Goal: Information Seeking & Learning: Learn about a topic

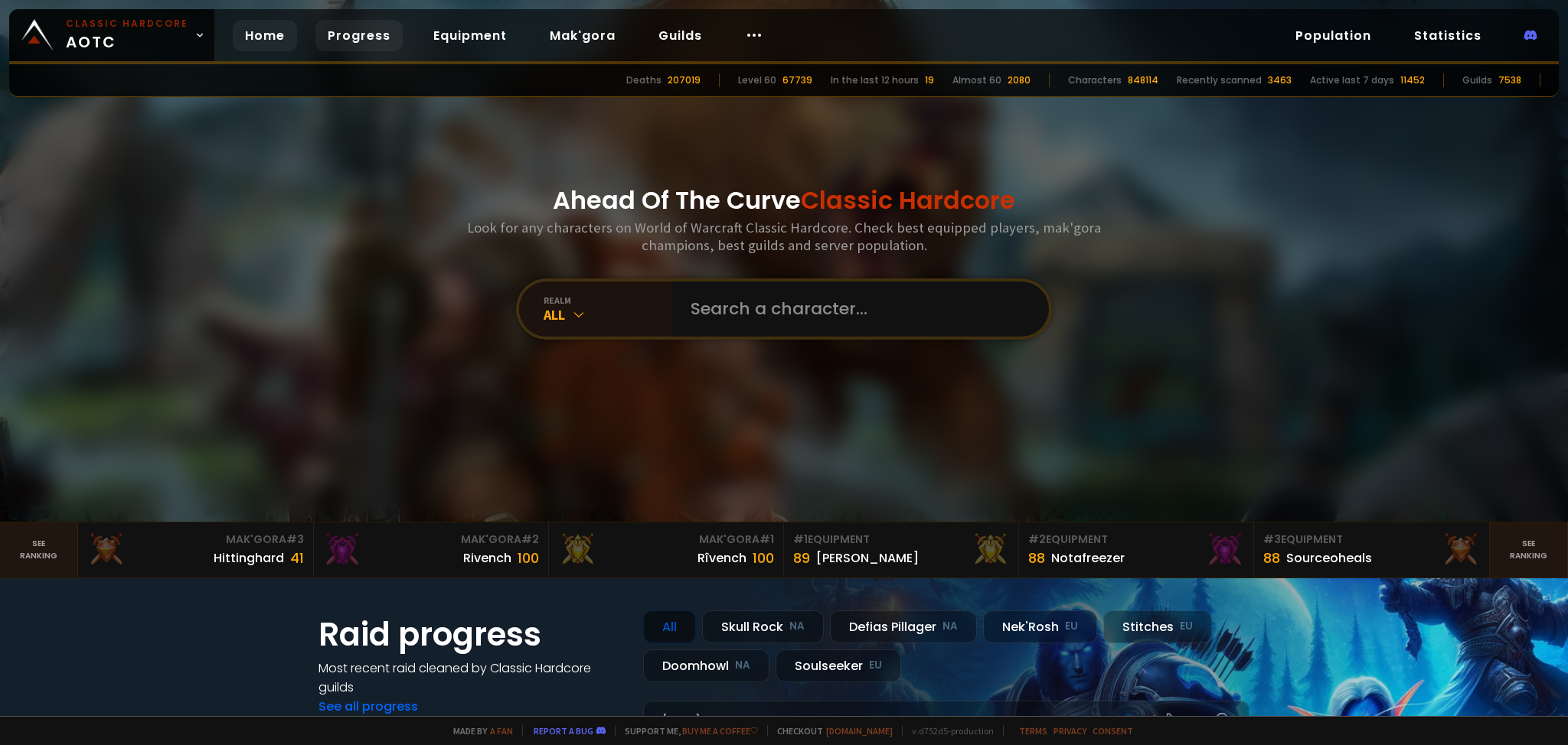
click at [352, 25] on link "Progress" at bounding box center [359, 35] width 87 height 31
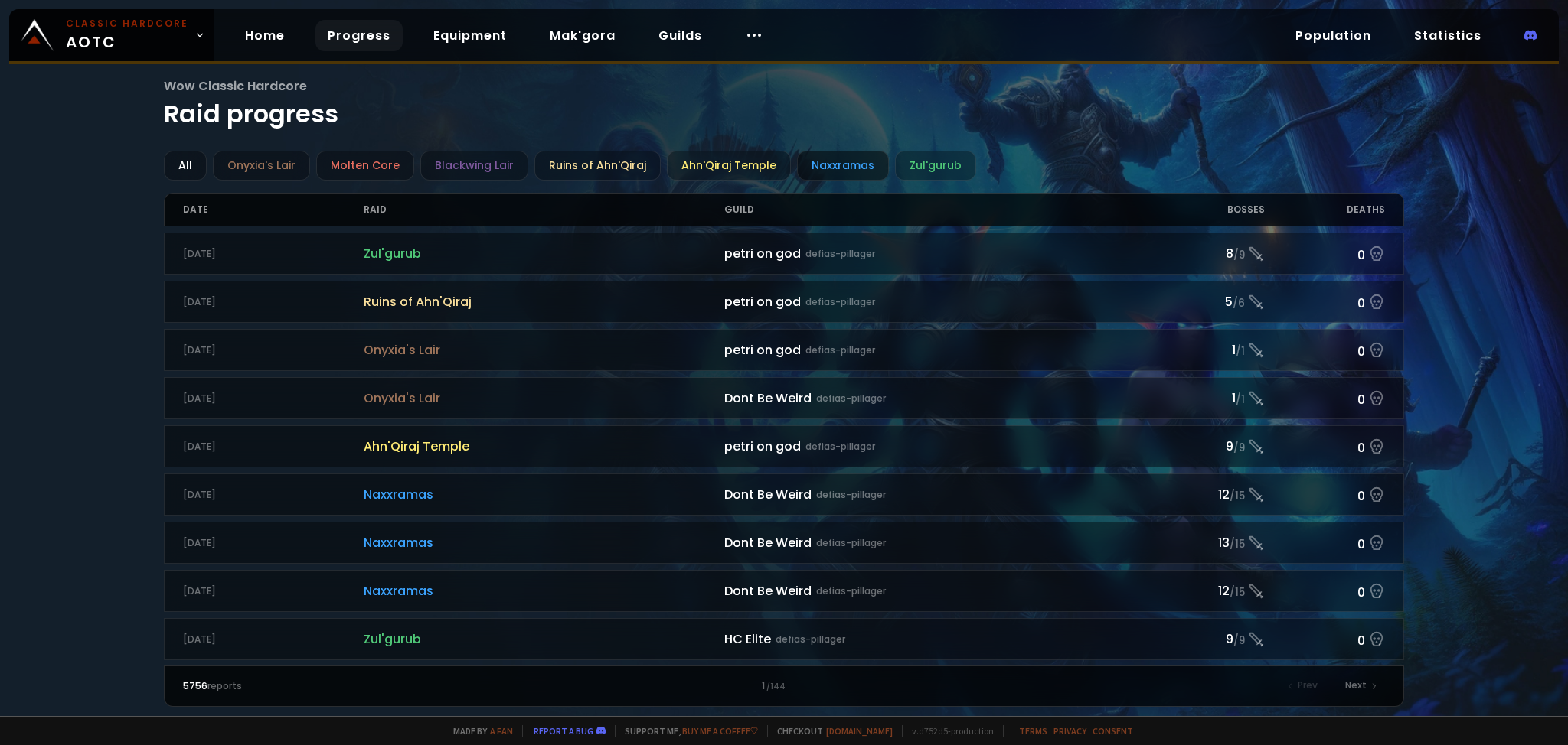
click at [854, 176] on div "Naxxramas" at bounding box center [842, 166] width 92 height 30
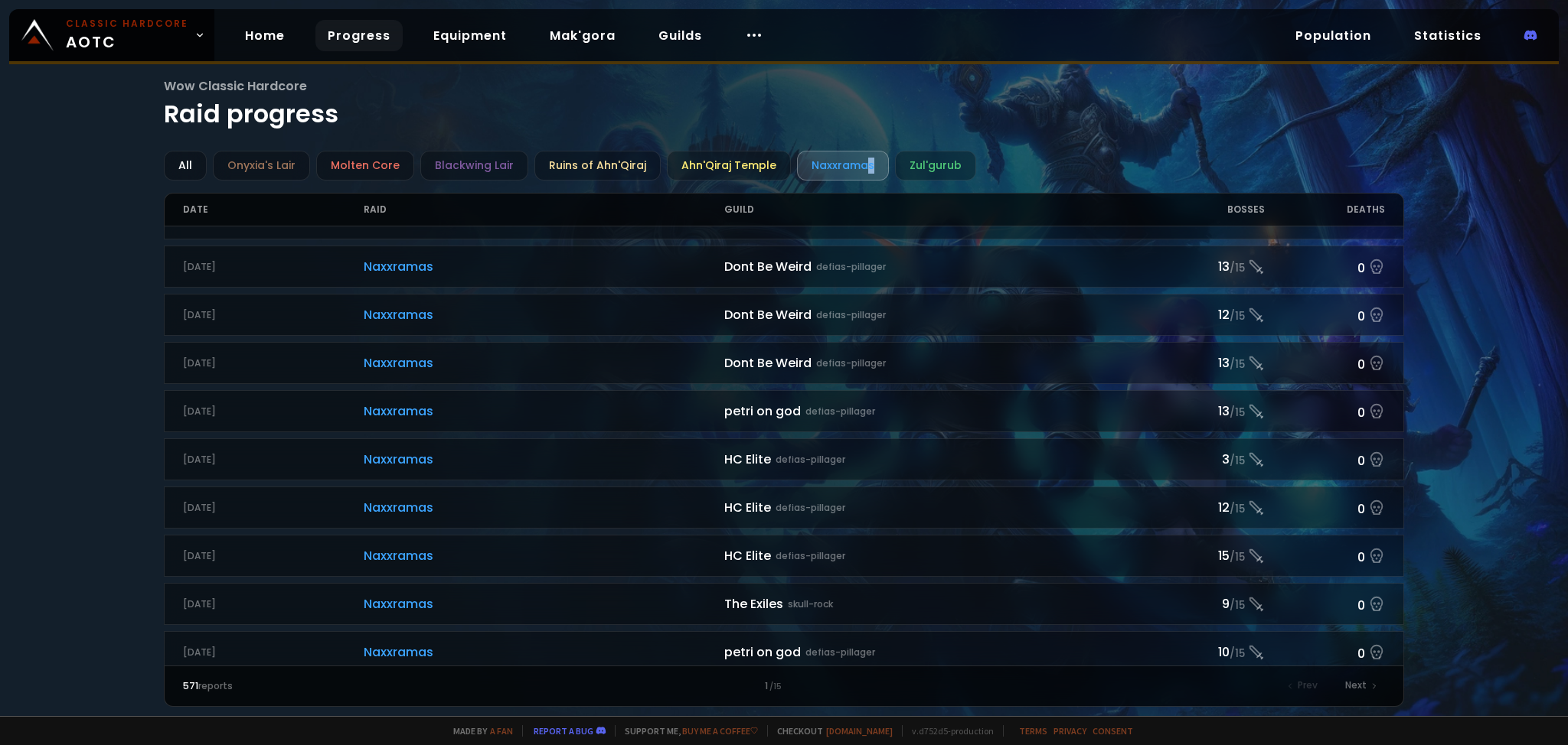
scroll to position [1463, 0]
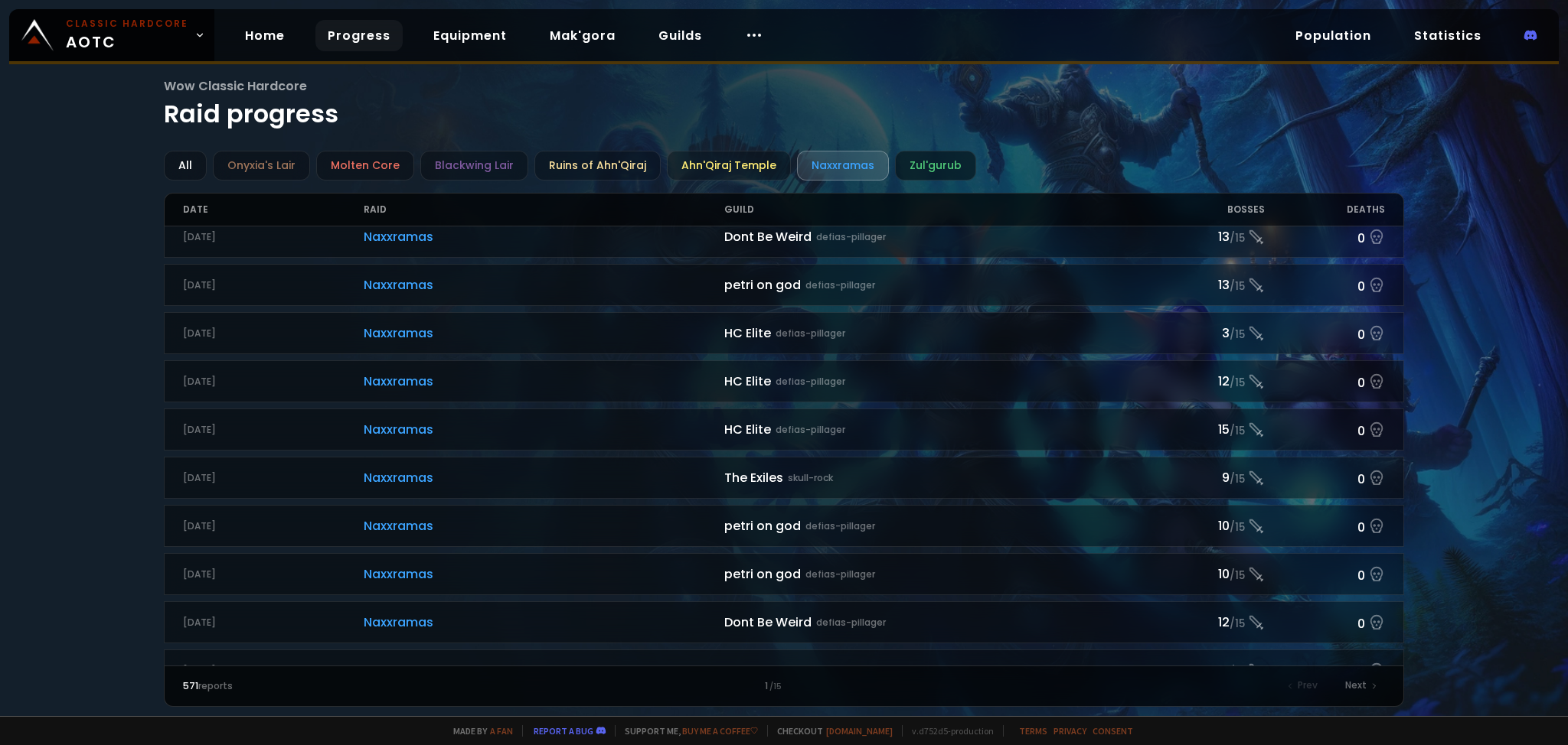
click at [919, 167] on div "Zul'gurub" at bounding box center [935, 166] width 81 height 30
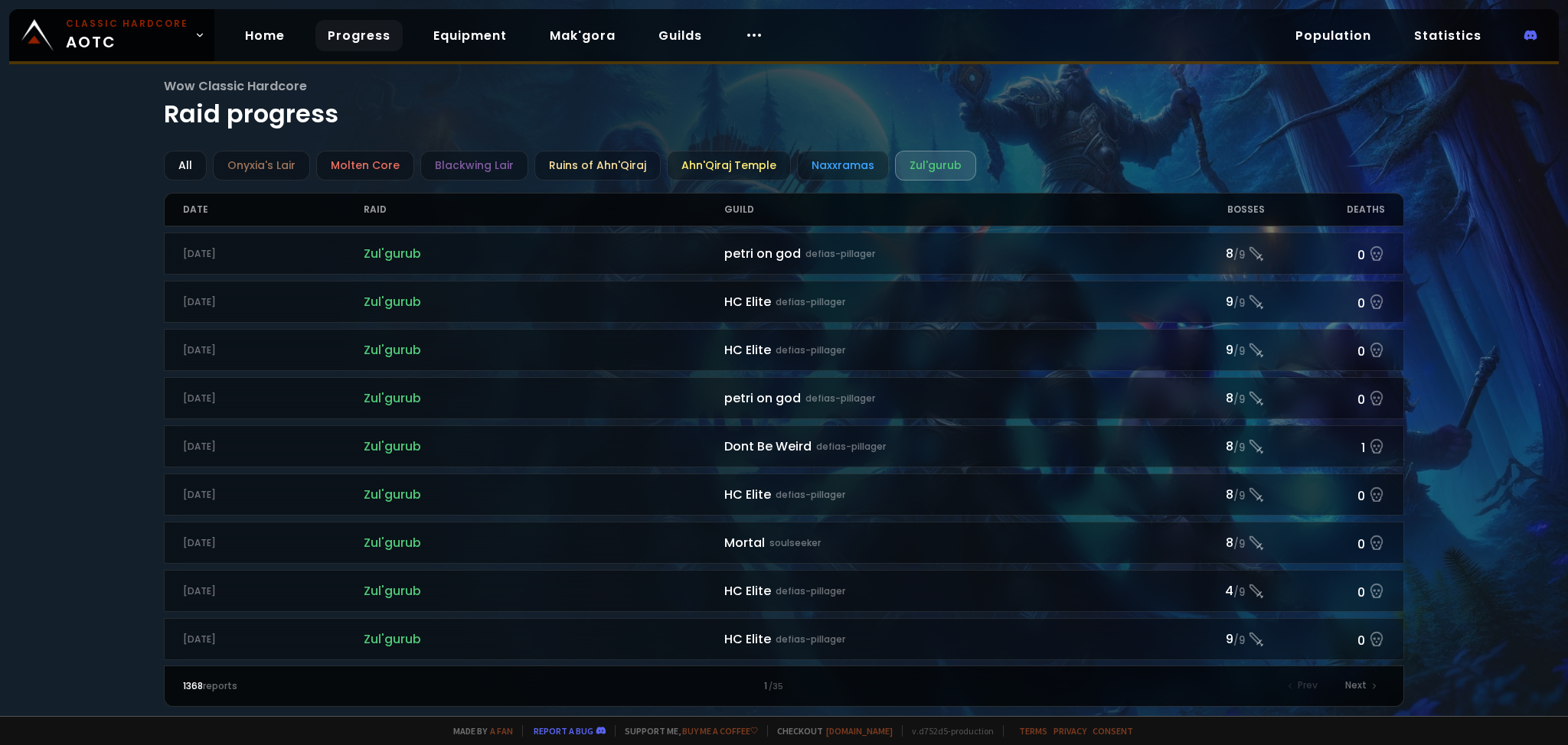
click at [629, 97] on h1 "Wow Classic Hardcore Raid progress" at bounding box center [783, 104] width 1239 height 56
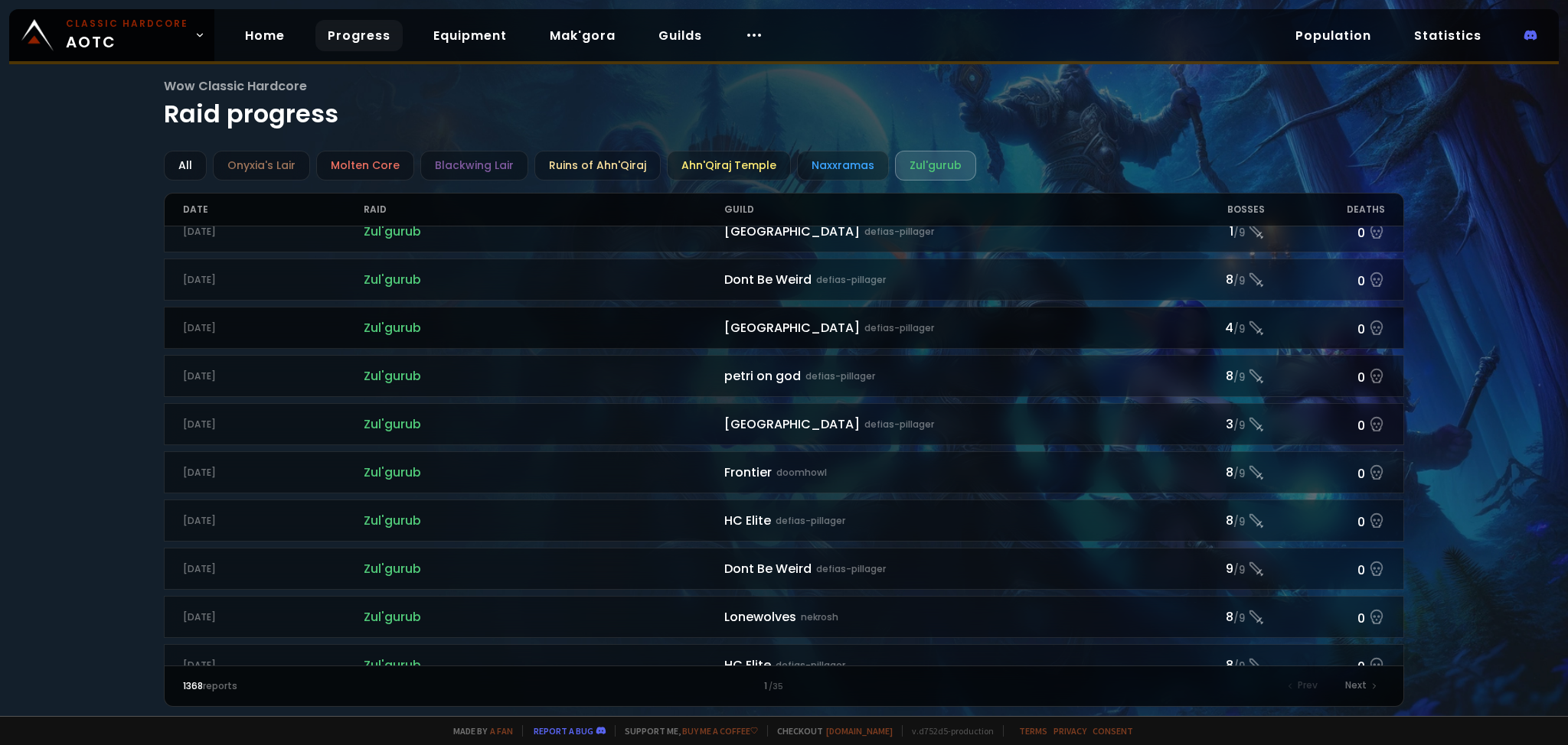
scroll to position [1463, 0]
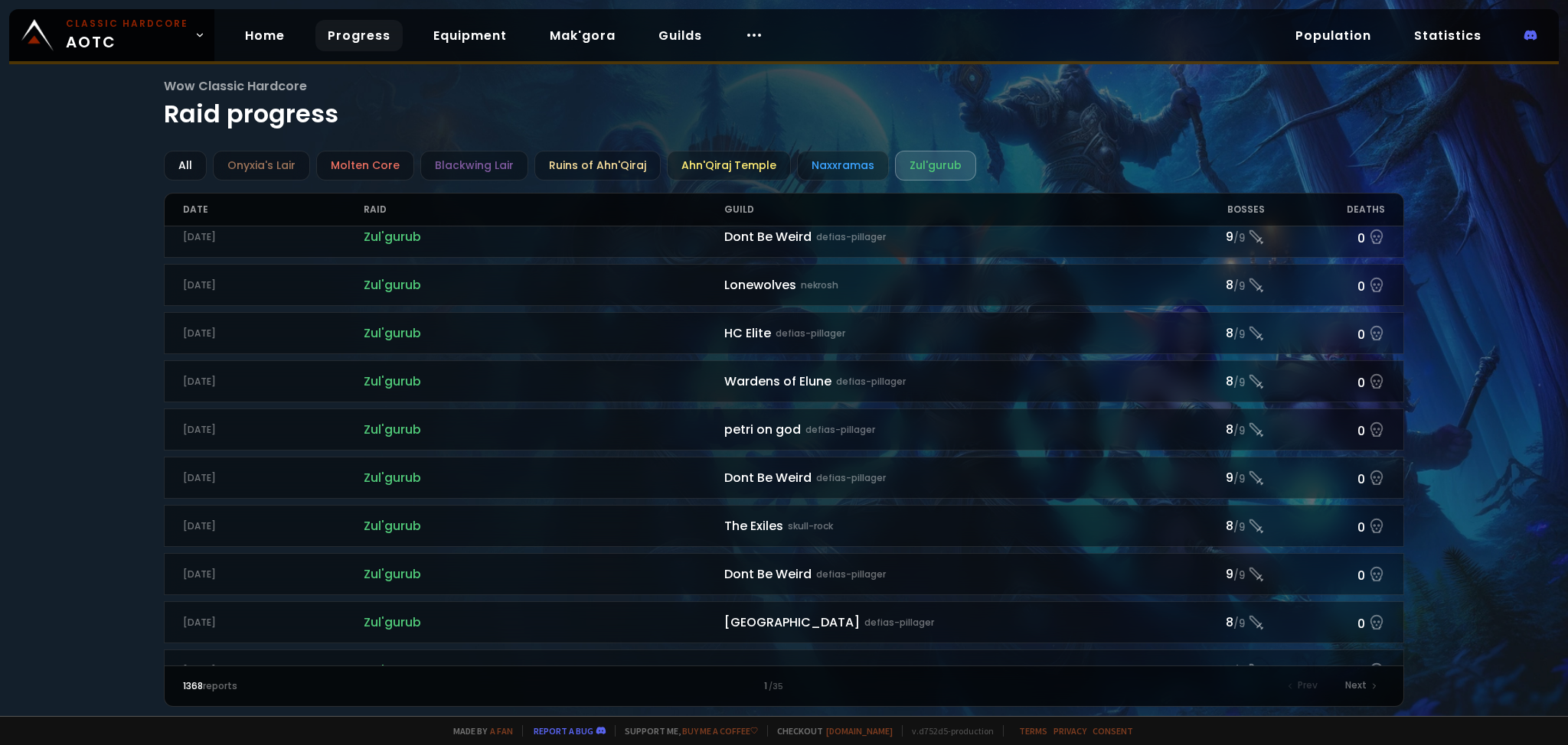
drag, startPoint x: 588, startPoint y: 324, endPoint x: 577, endPoint y: 473, distance: 149.4
click at [182, 163] on div "All" at bounding box center [185, 166] width 43 height 30
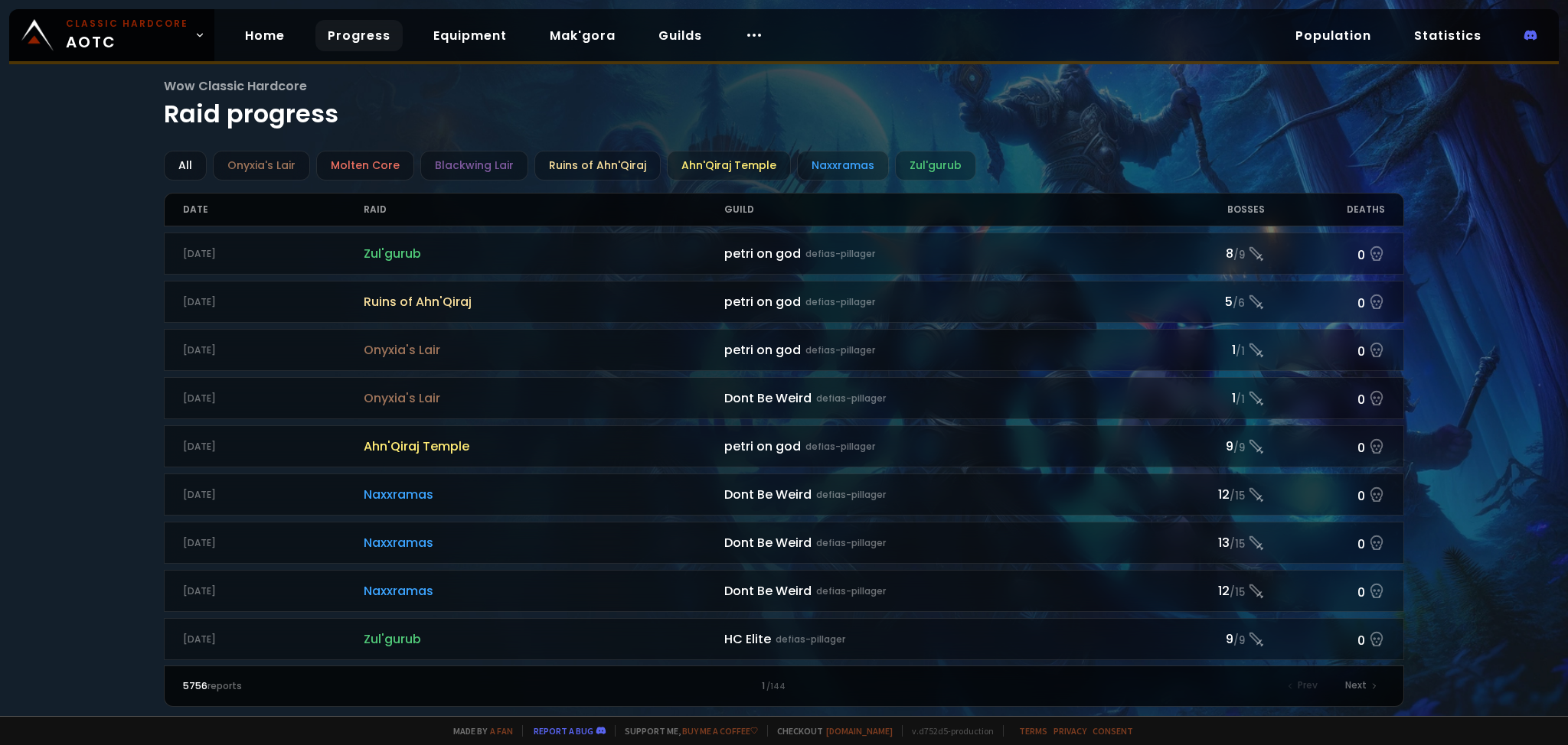
drag, startPoint x: 555, startPoint y: 406, endPoint x: 78, endPoint y: 339, distance: 481.7
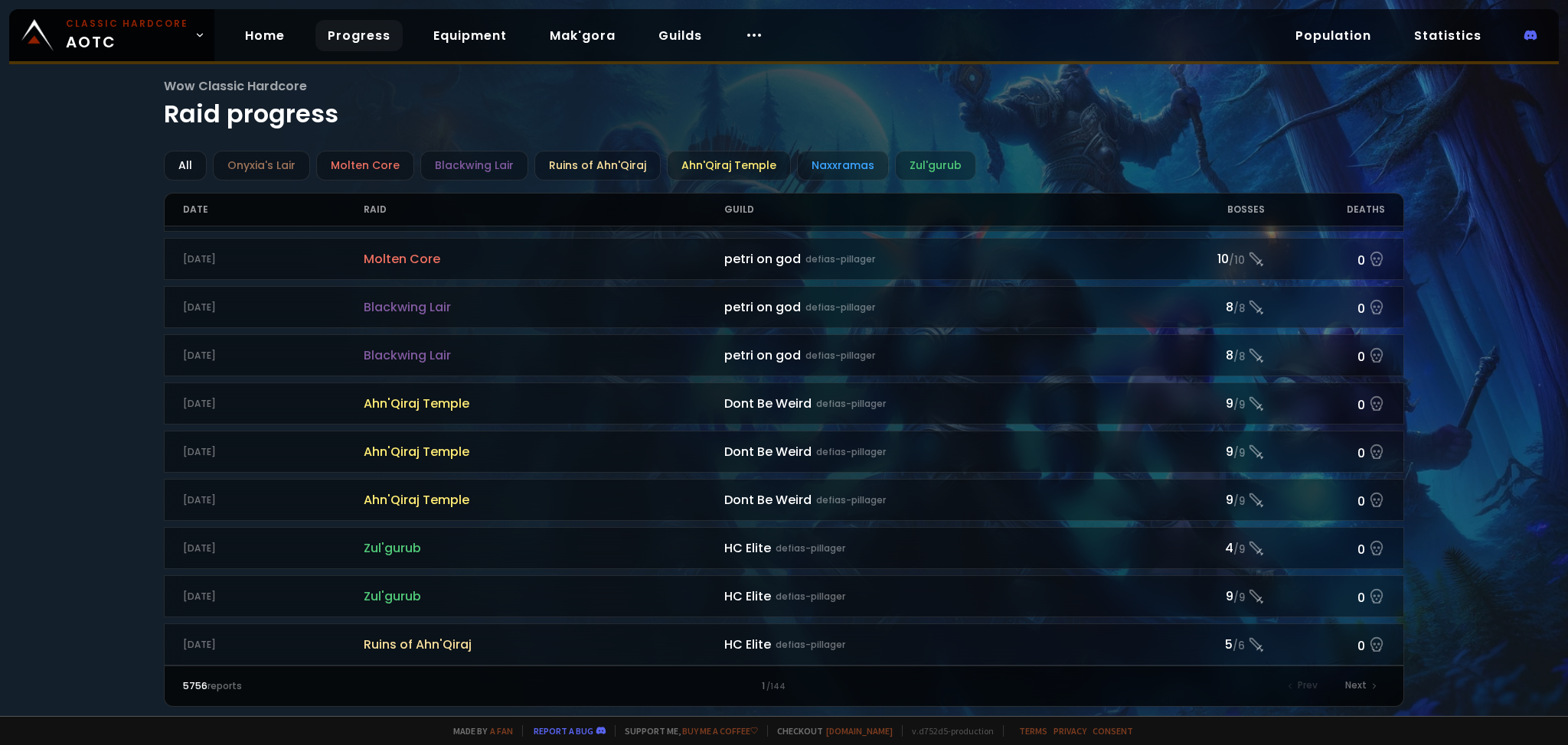
scroll to position [1463, 0]
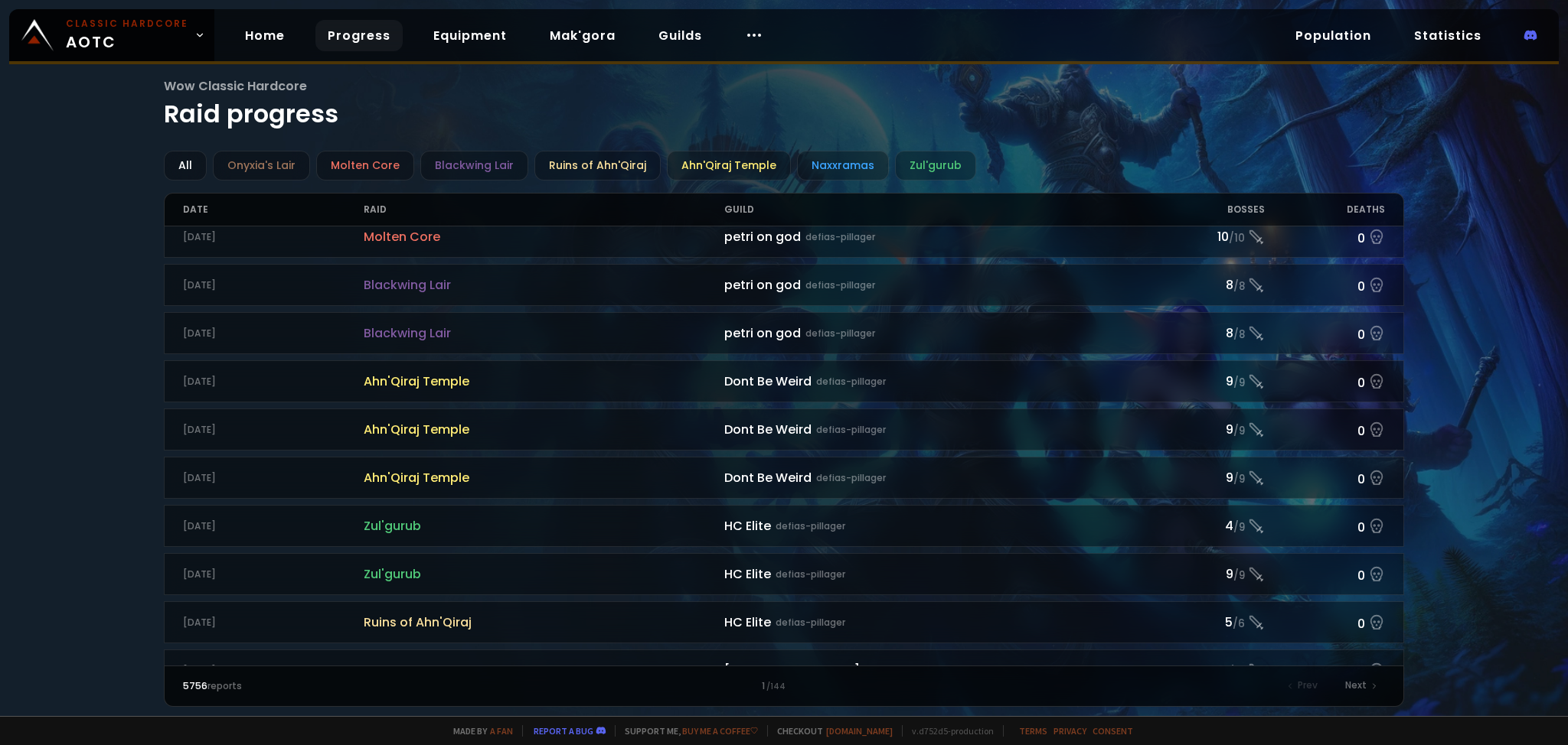
drag, startPoint x: 37, startPoint y: 357, endPoint x: 0, endPoint y: 124, distance: 235.9
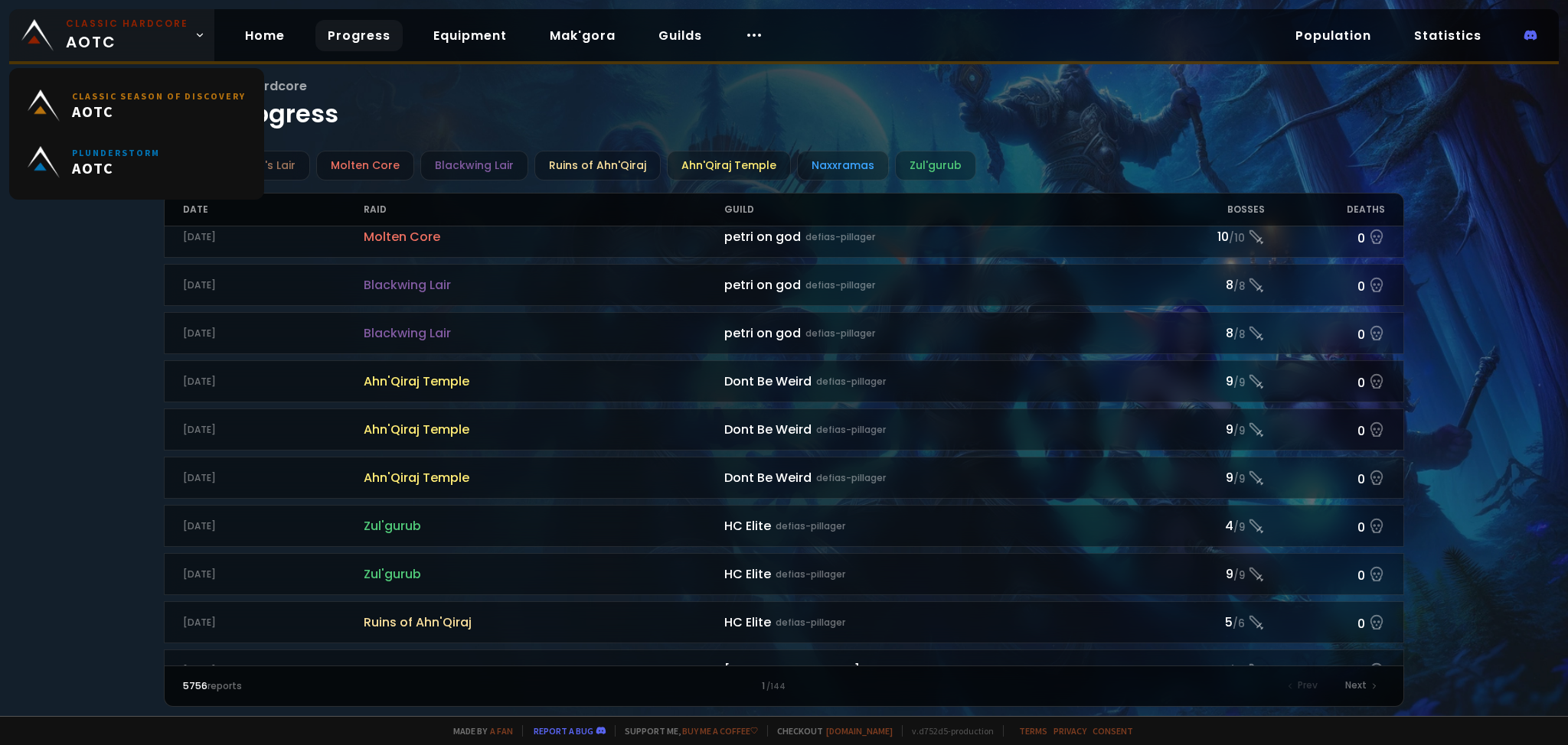
click at [195, 31] on icon at bounding box center [200, 36] width 11 height 11
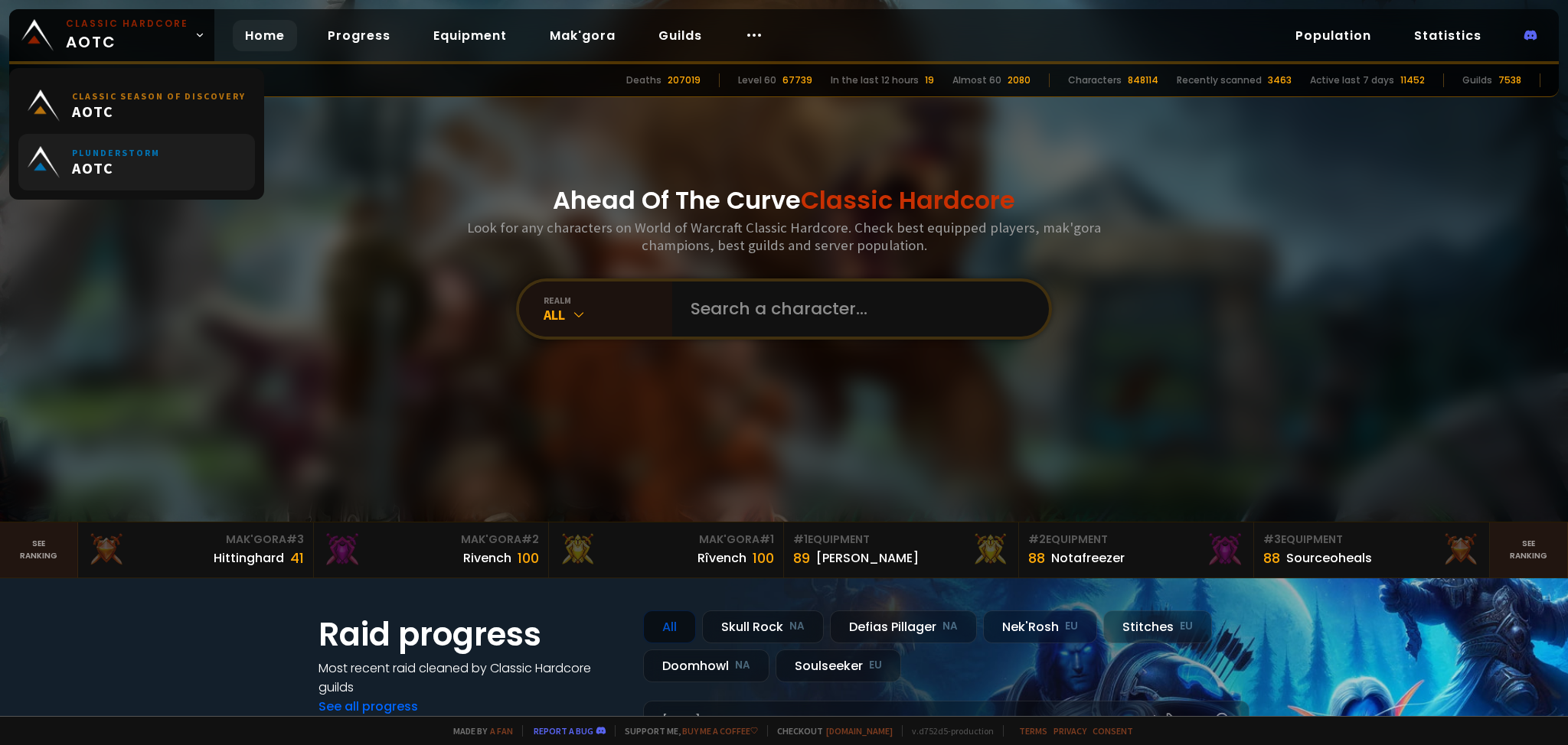
click at [162, 164] on link "Plunderstorm AOTC" at bounding box center [137, 162] width 236 height 57
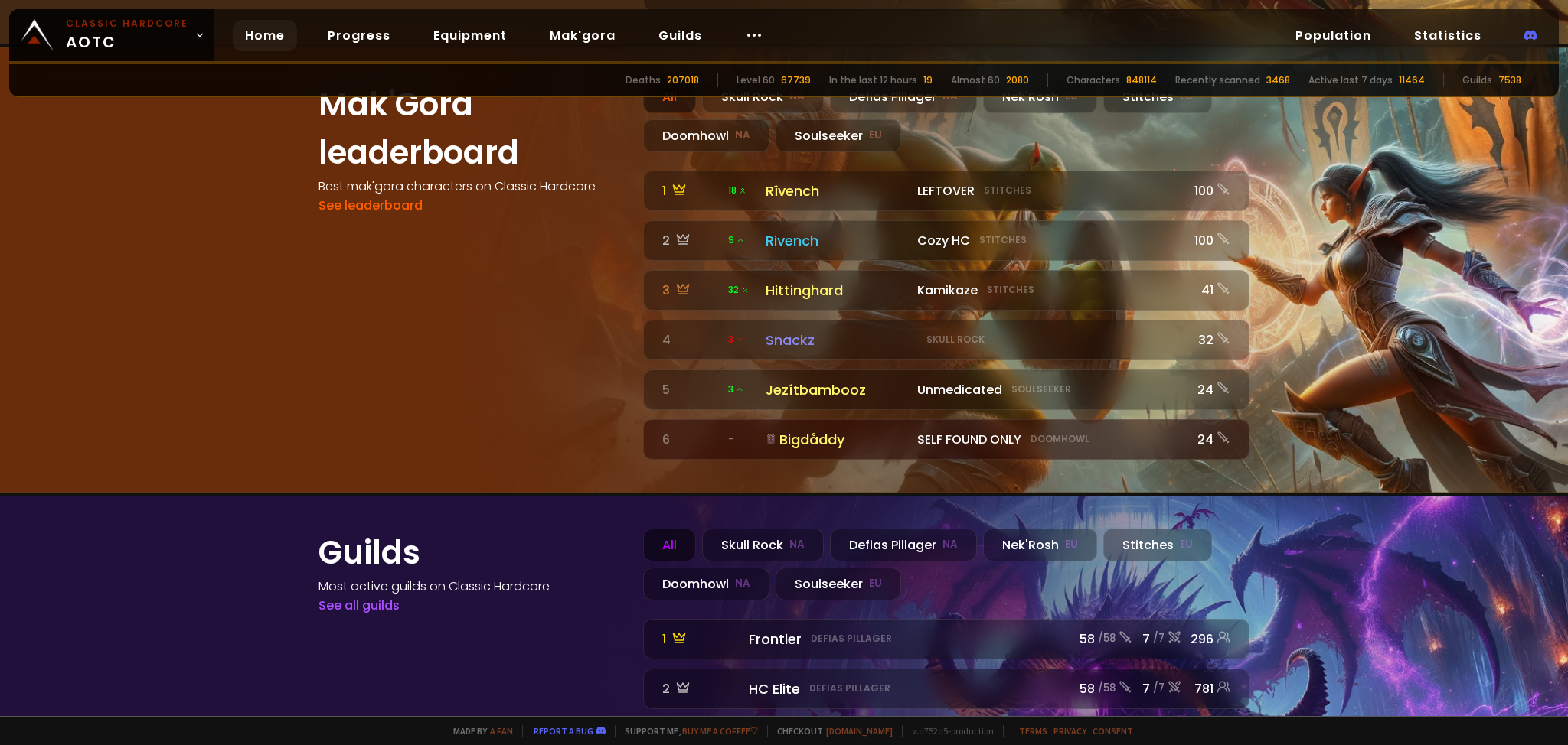
scroll to position [1685, 0]
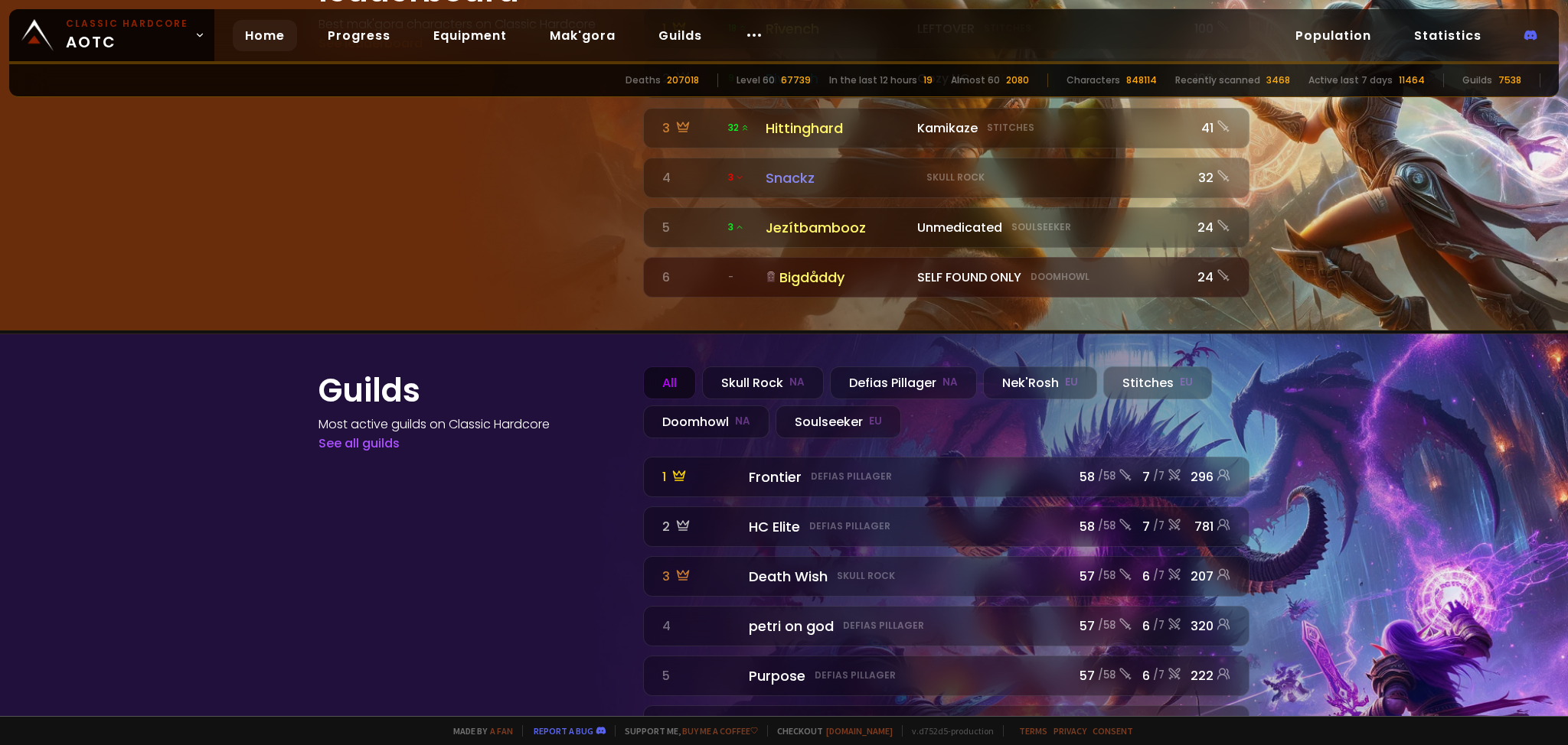
drag, startPoint x: 256, startPoint y: 216, endPoint x: 230, endPoint y: 322, distance: 109.1
drag, startPoint x: 436, startPoint y: 618, endPoint x: 387, endPoint y: 661, distance: 65.2
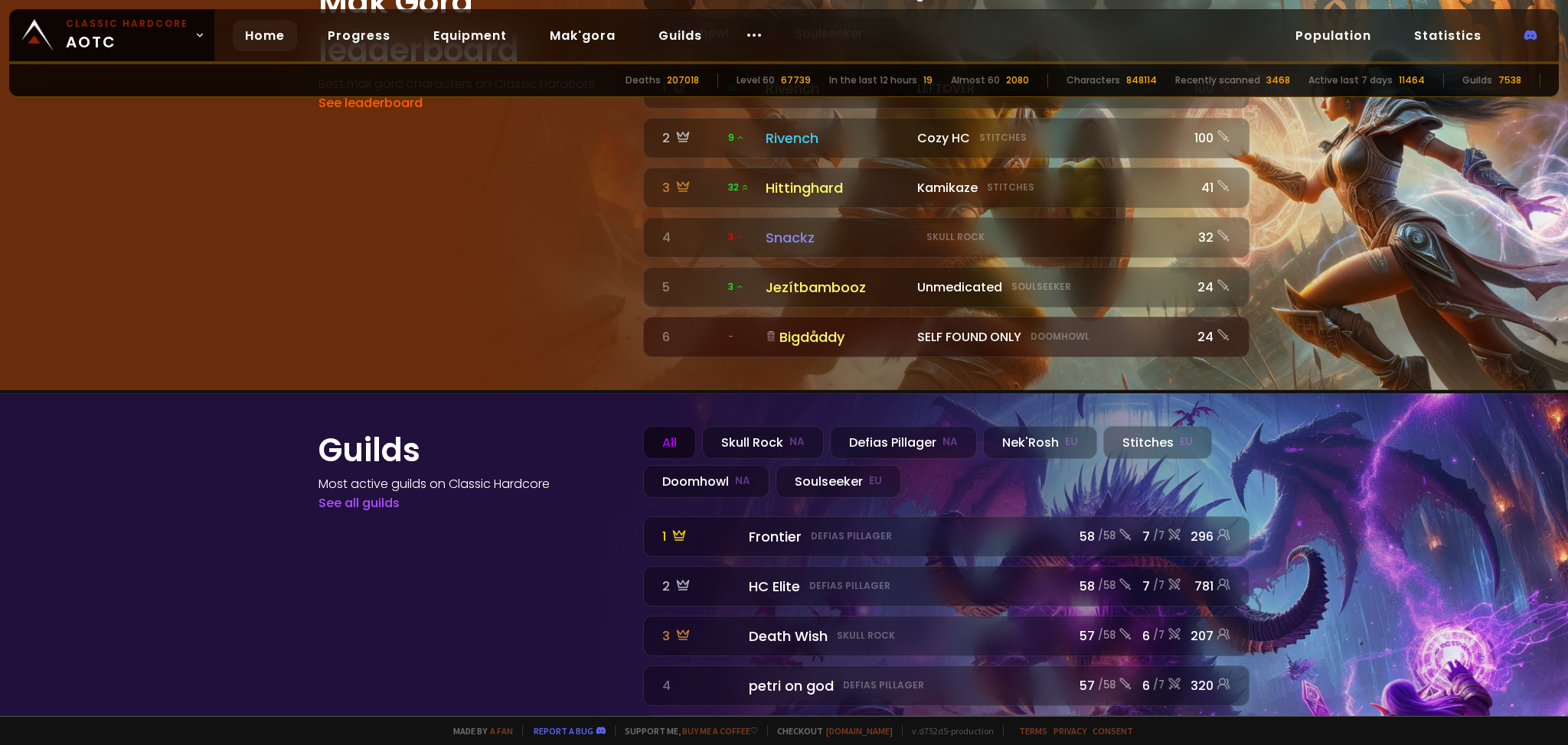
scroll to position [1593, 0]
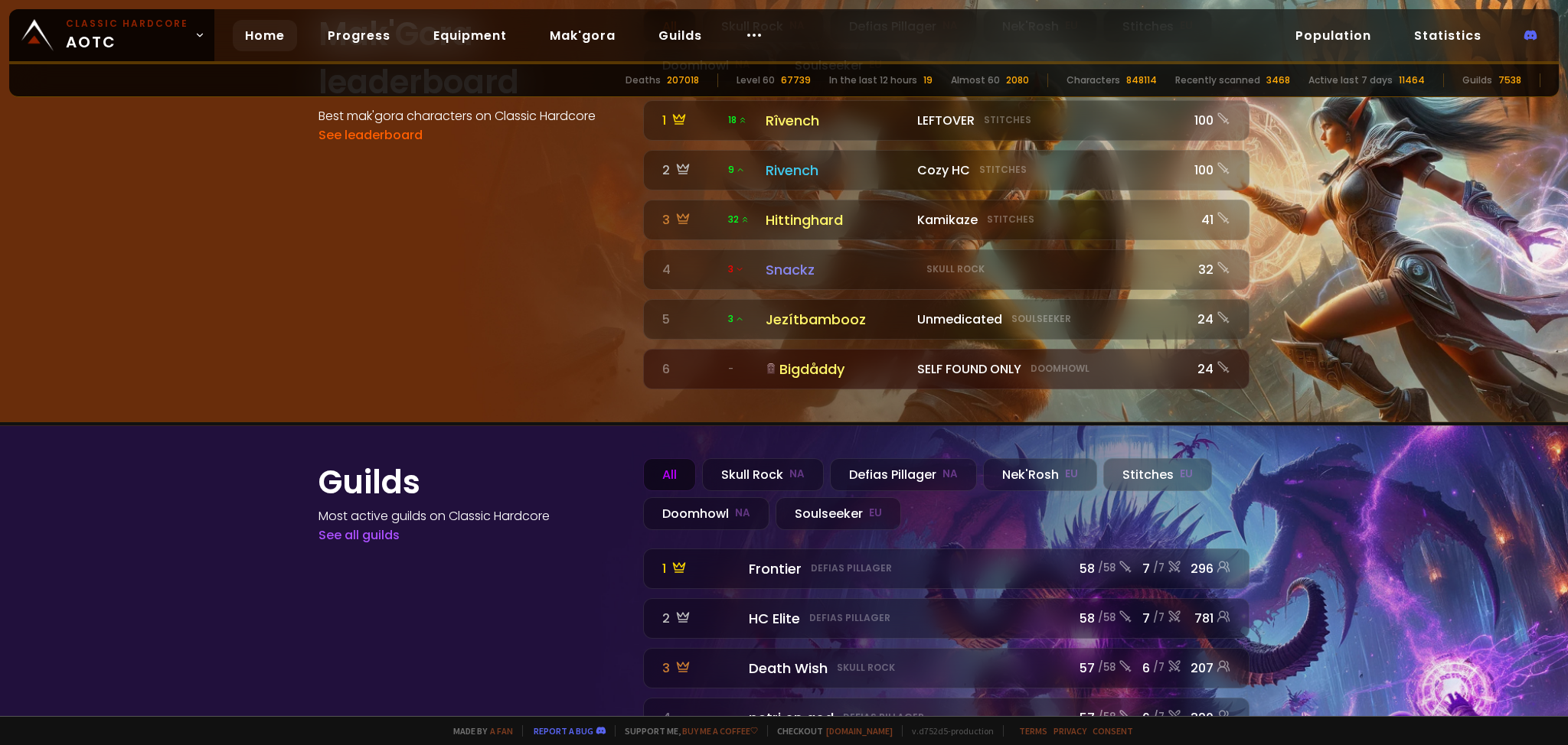
drag, startPoint x: 1289, startPoint y: 463, endPoint x: 1249, endPoint y: 369, distance: 102.2
click at [815, 497] on div "Soulseeker EU" at bounding box center [838, 513] width 125 height 33
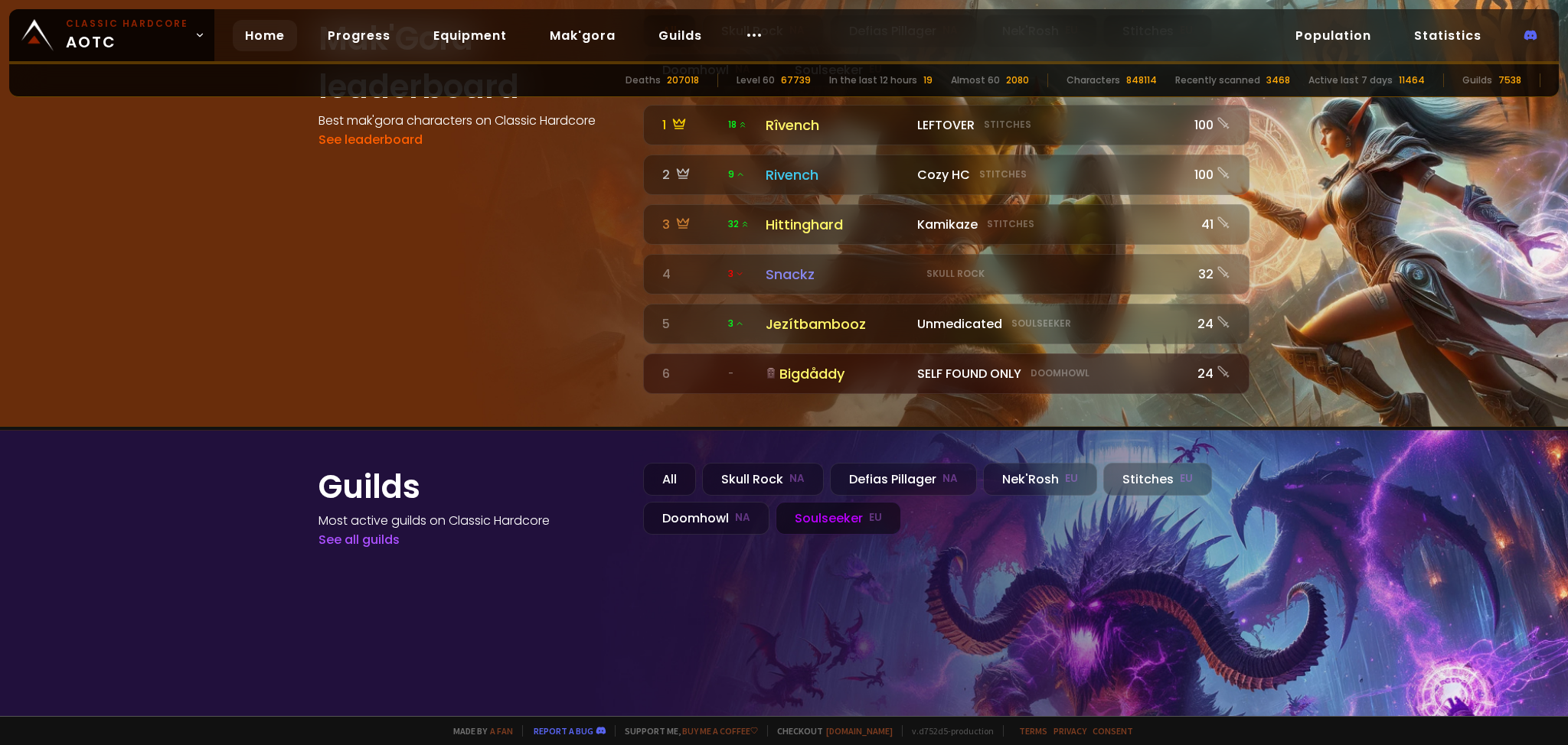
scroll to position [1502, 0]
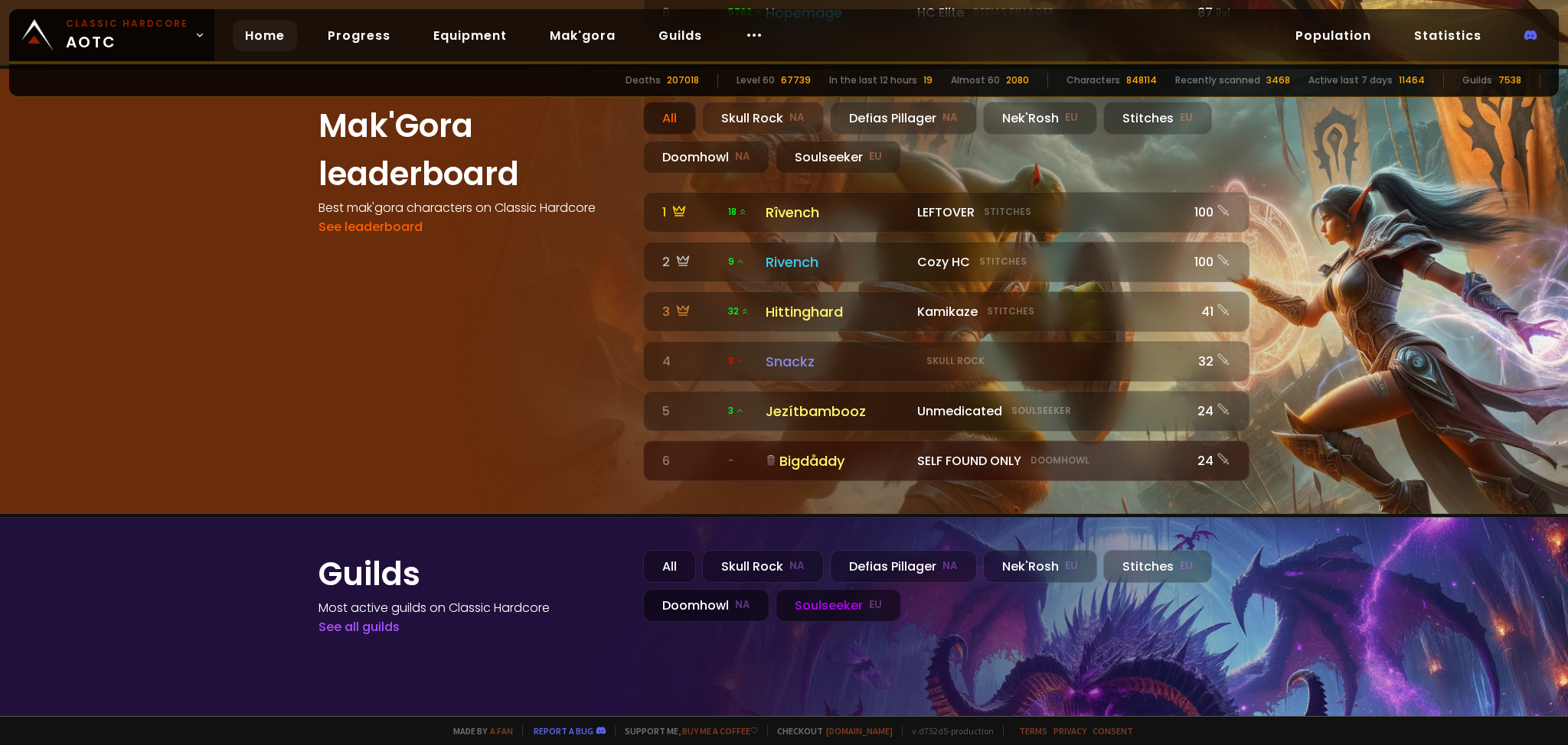
click at [703, 590] on div "Doomhowl NA" at bounding box center [706, 606] width 126 height 33
click at [842, 590] on div "Soulseeker EU" at bounding box center [838, 606] width 125 height 33
click at [362, 618] on link "See all guilds" at bounding box center [359, 627] width 81 height 18
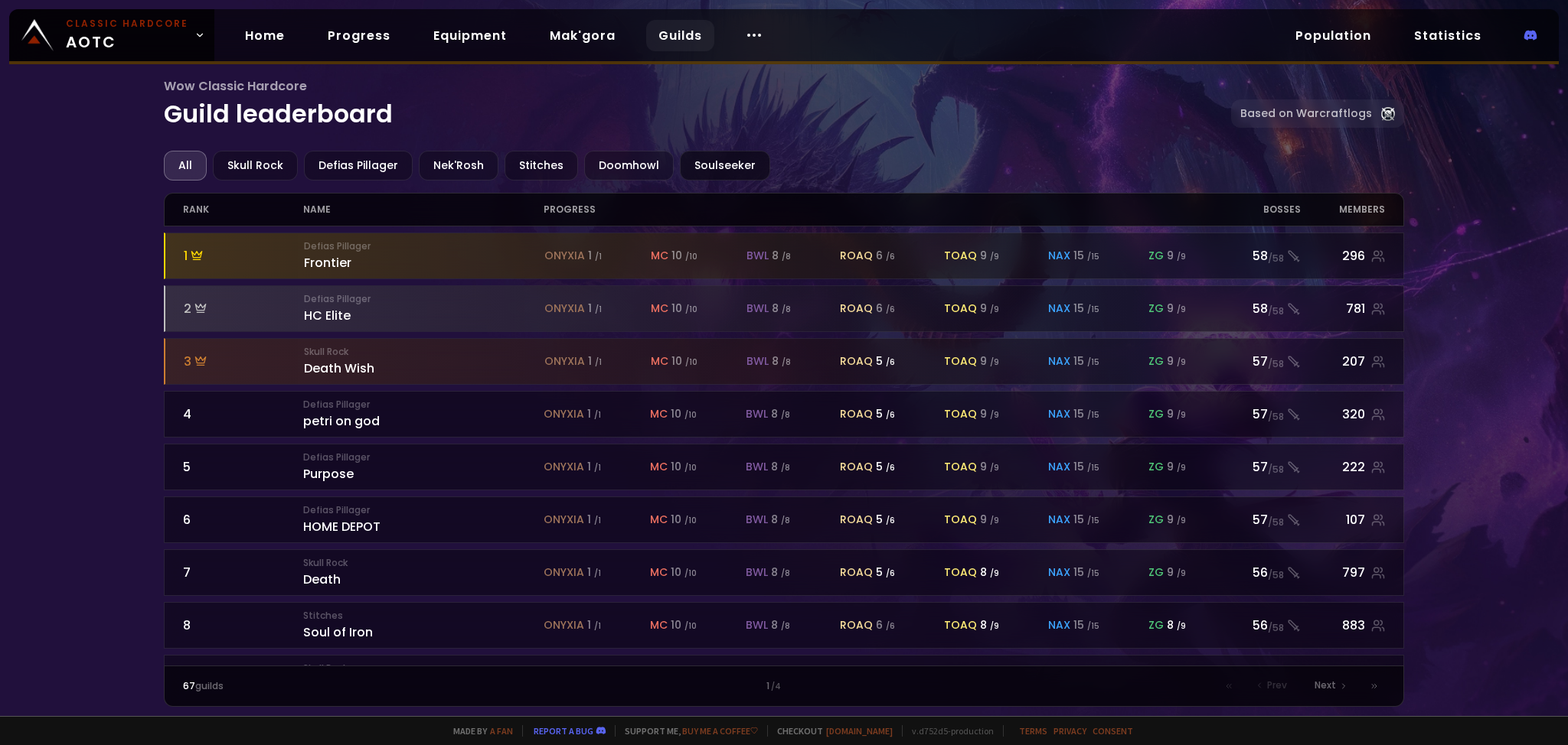
click at [715, 163] on div "Soulseeker" at bounding box center [725, 166] width 91 height 30
